Goal: Information Seeking & Learning: Learn about a topic

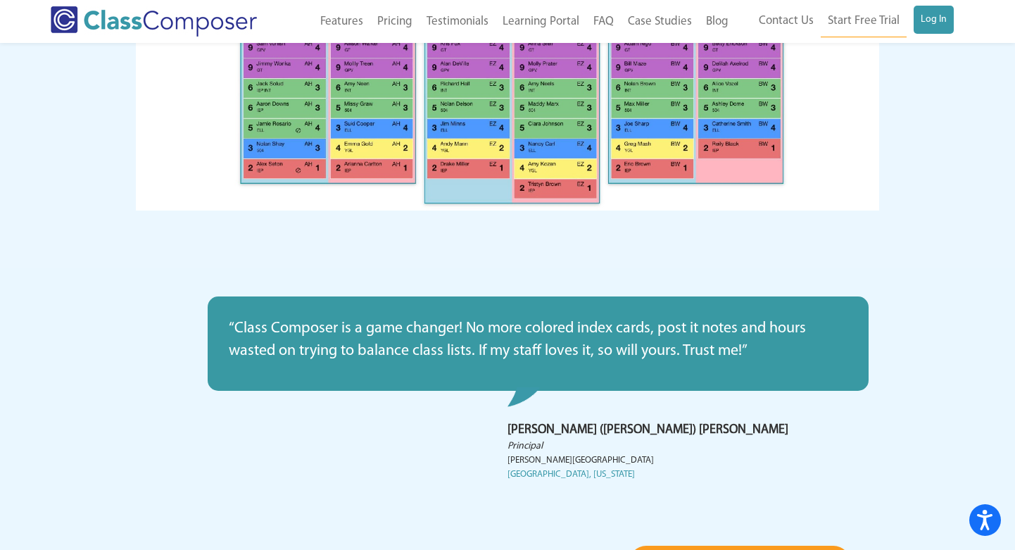
scroll to position [2623, 0]
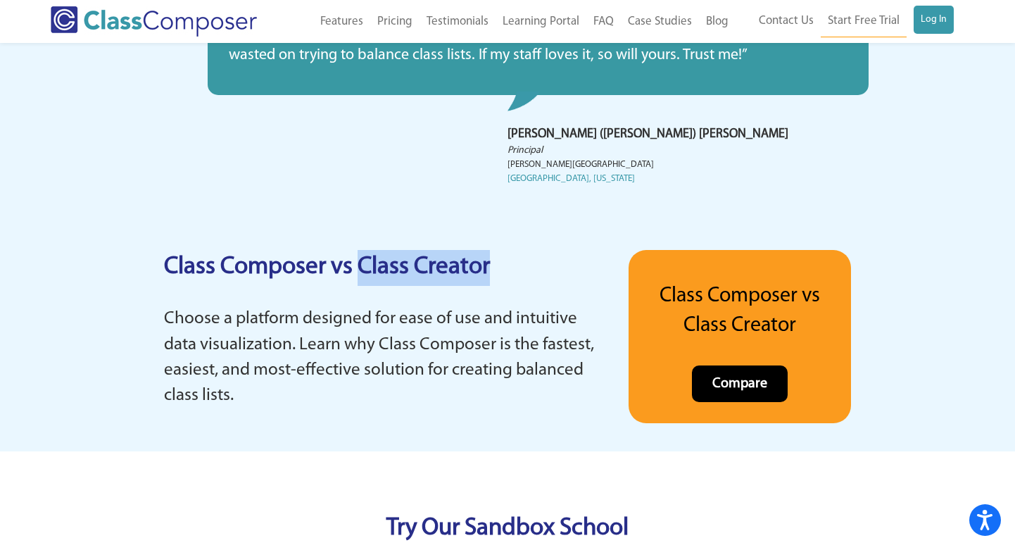
drag, startPoint x: 365, startPoint y: 264, endPoint x: 516, endPoint y: 282, distance: 151.7
click at [516, 282] on p "Class Composer vs Class Creator" at bounding box center [382, 268] width 437 height 36
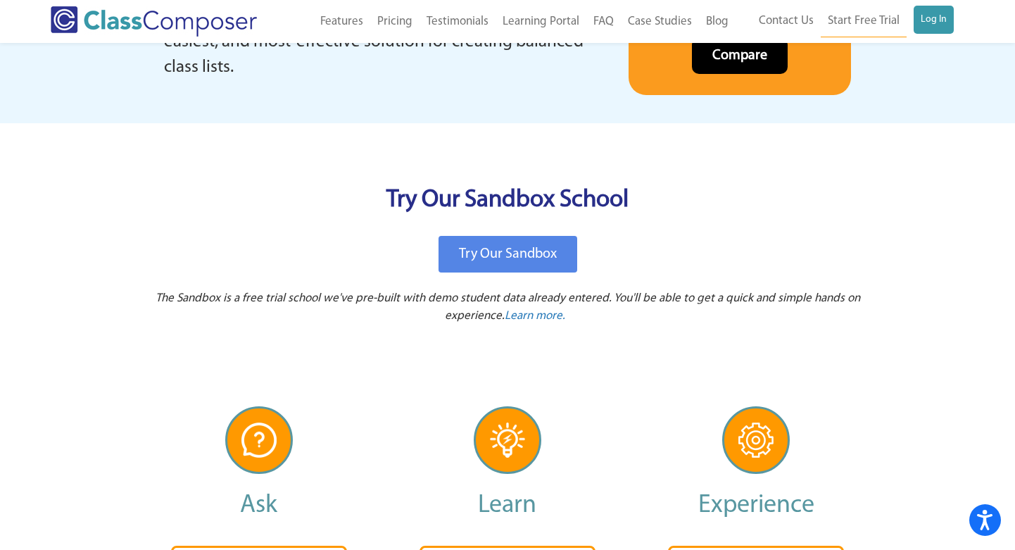
scroll to position [2887, 0]
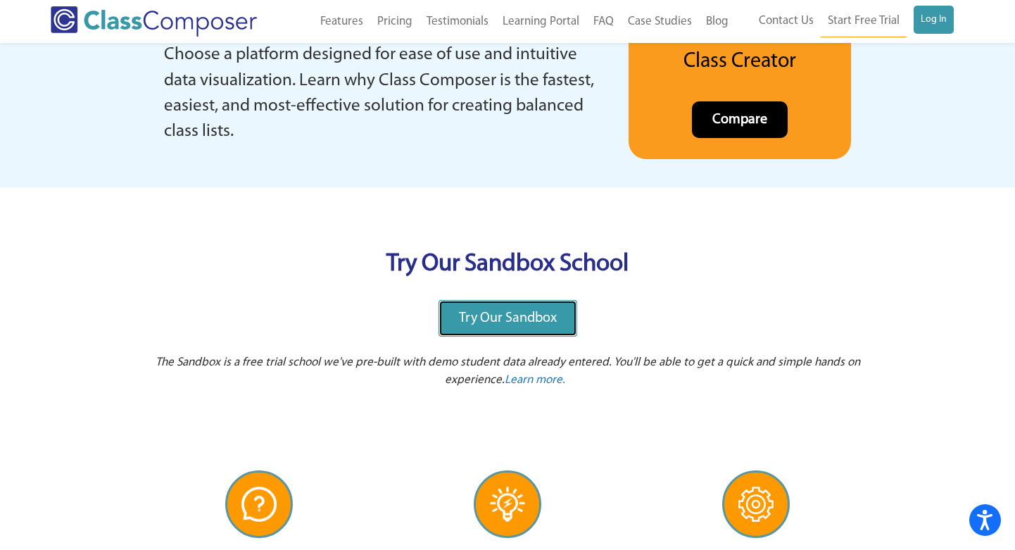
click at [509, 304] on link "Try Our Sandbox" at bounding box center [508, 318] width 139 height 37
